Goal: Task Accomplishment & Management: Manage account settings

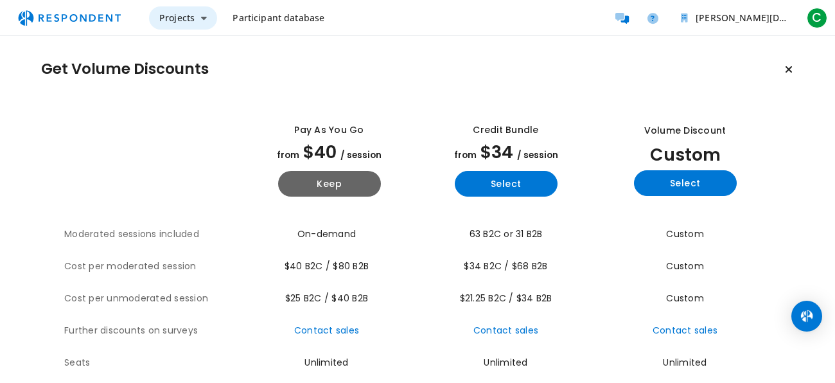
click at [197, 11] on button "Projects" at bounding box center [183, 17] width 68 height 23
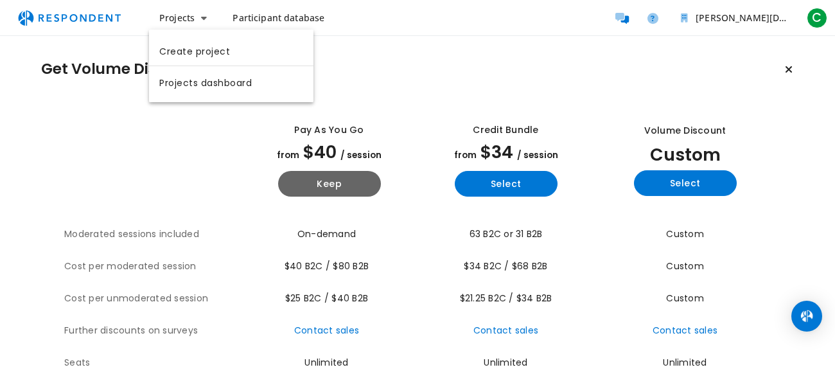
click at [377, 21] on md-backdrop at bounding box center [417, 191] width 835 height 382
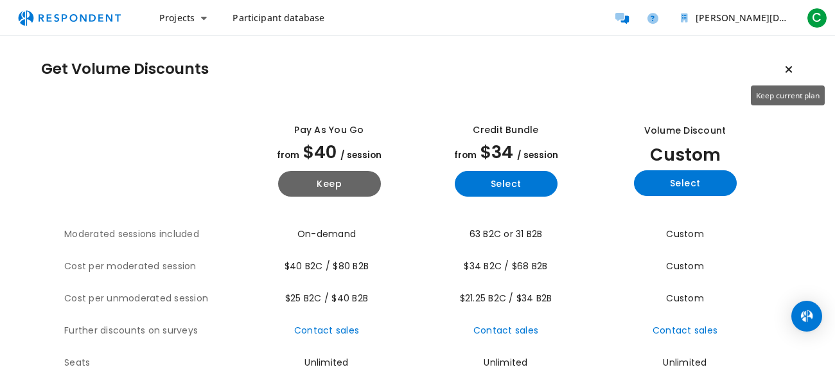
click at [792, 70] on button "Keep current plan" at bounding box center [789, 70] width 26 height 26
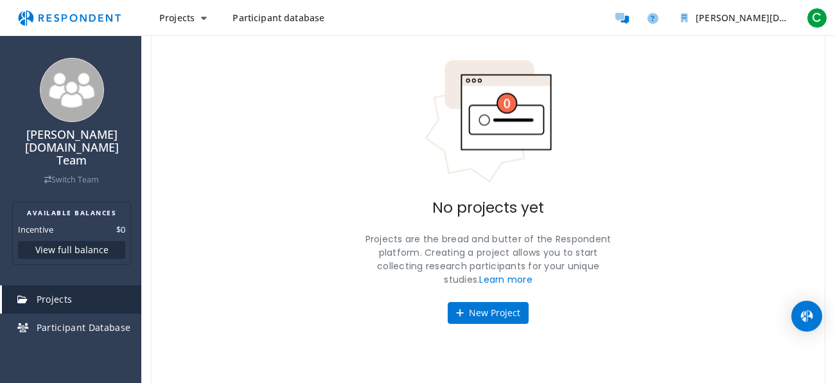
click at [232, 22] on span "Participant database" at bounding box center [278, 18] width 92 height 12
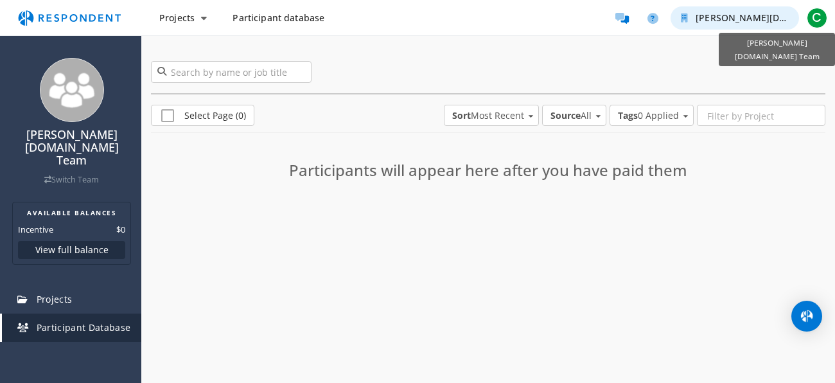
click at [756, 25] on button "[PERSON_NAME][DOMAIN_NAME] Team" at bounding box center [734, 17] width 128 height 23
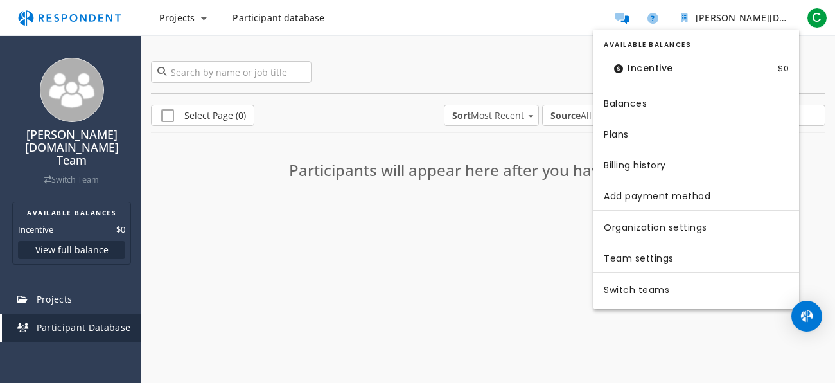
click at [566, 144] on md-backdrop at bounding box center [417, 191] width 835 height 383
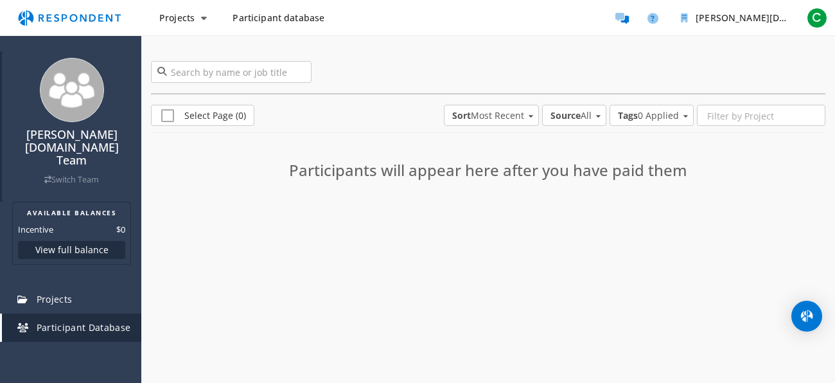
scroll to position [64, 0]
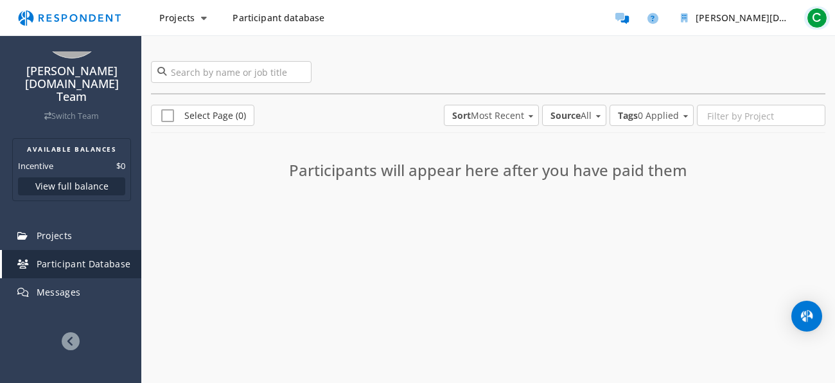
click at [817, 19] on span "C" at bounding box center [816, 18] width 21 height 21
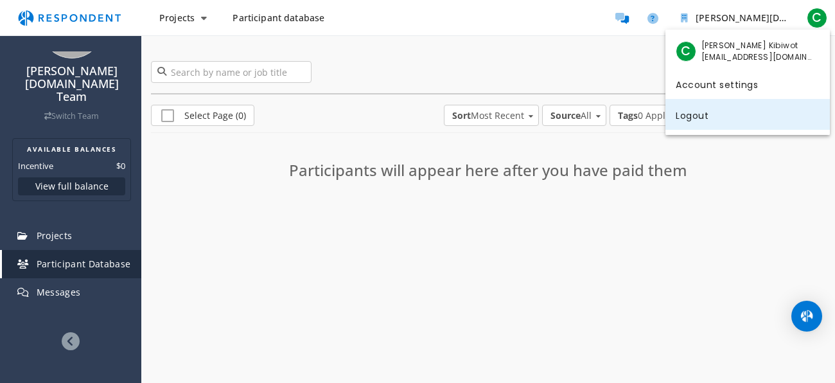
click at [686, 109] on link "Logout" at bounding box center [747, 114] width 164 height 31
